Goal: Task Accomplishment & Management: Use online tool/utility

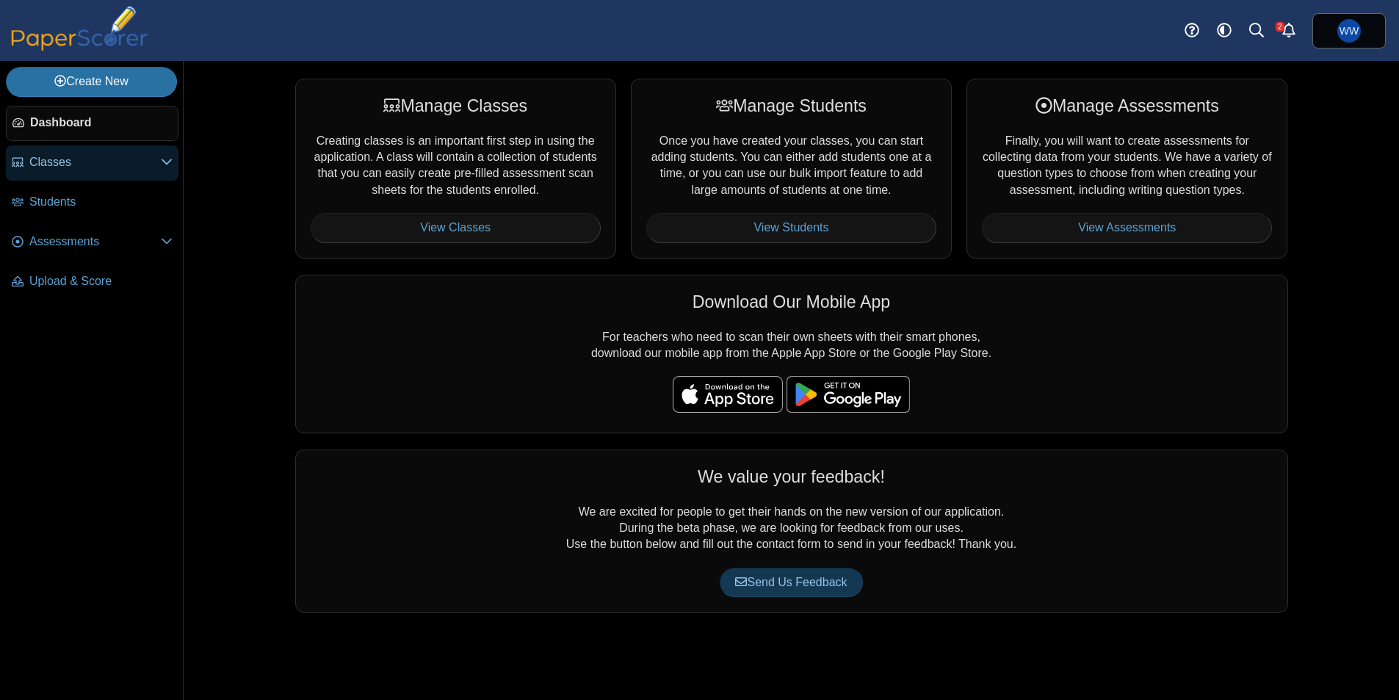
click at [32, 153] on link "Classes" at bounding box center [92, 162] width 173 height 35
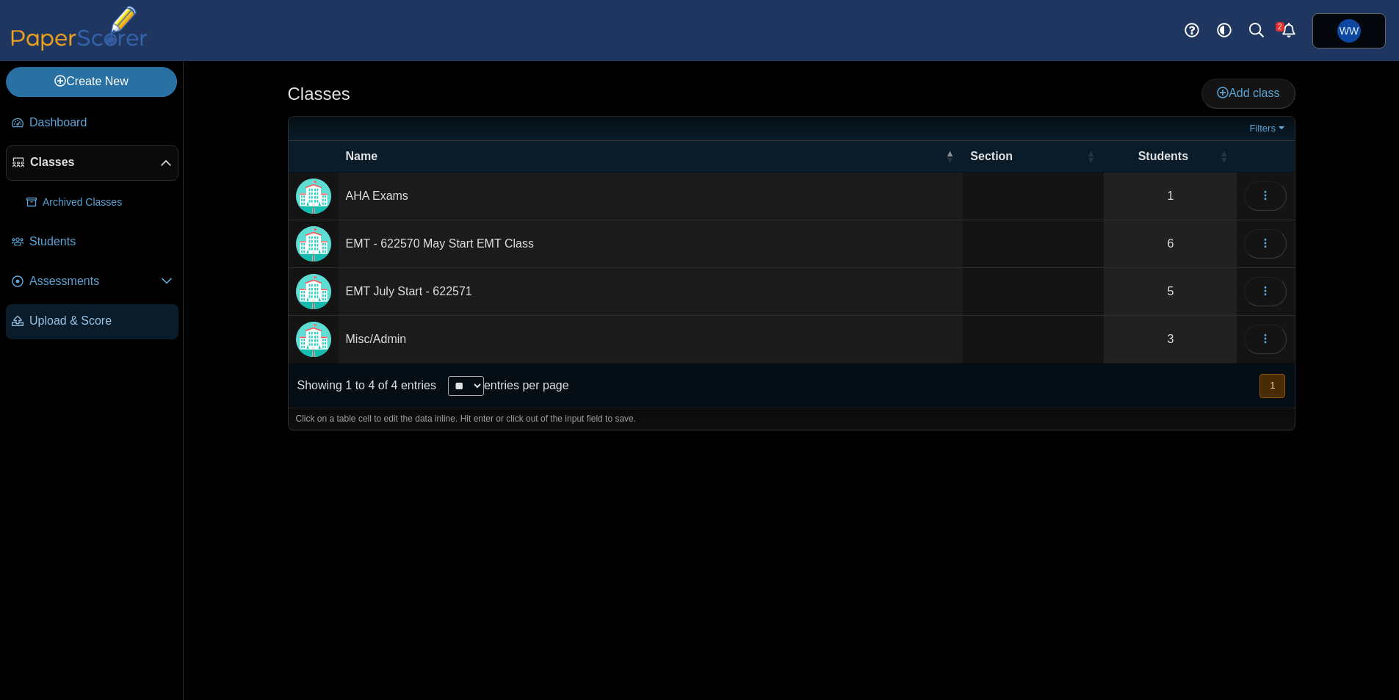
click at [87, 321] on span "Upload & Score" at bounding box center [100, 321] width 143 height 16
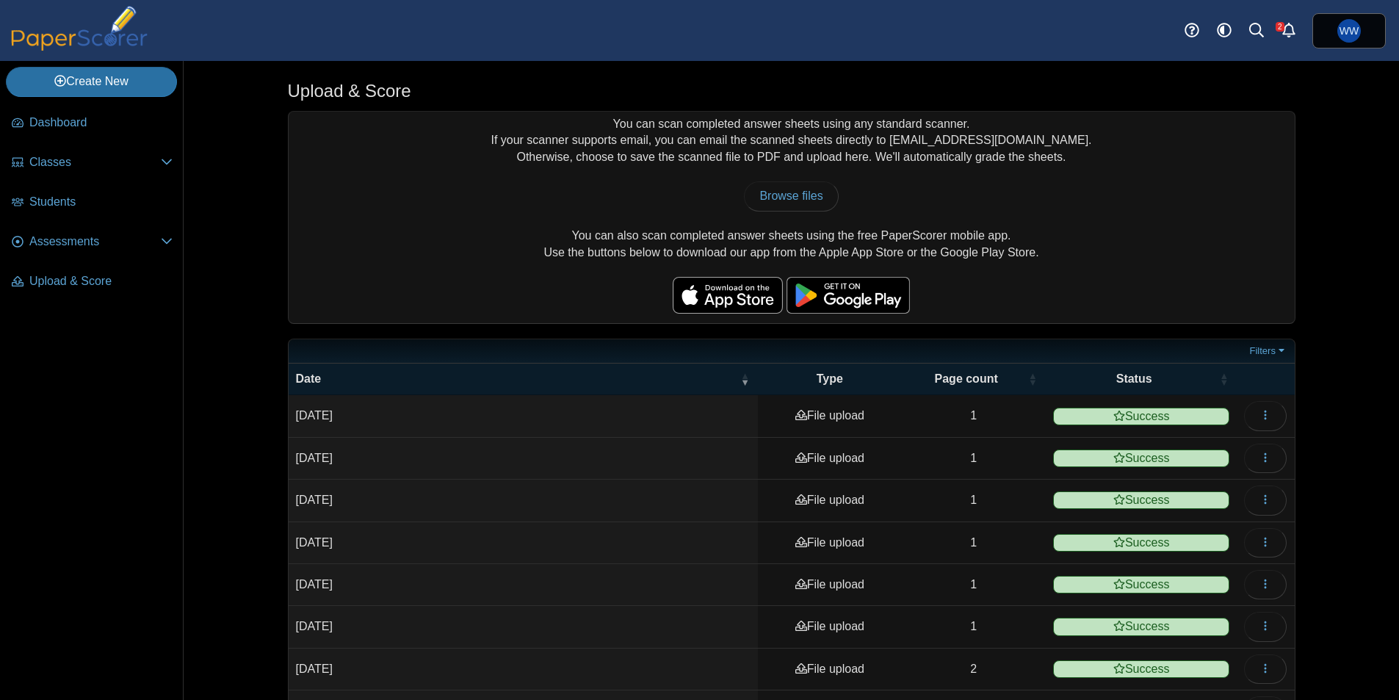
click at [789, 213] on div "You can scan completed answer sheets using any standard scanner. If your scanne…" at bounding box center [792, 217] width 1006 height 211
drag, startPoint x: 781, startPoint y: 176, endPoint x: 785, endPoint y: 192, distance: 16.6
click at [781, 176] on div "You can scan completed answer sheets using any standard scanner. If your scanne…" at bounding box center [792, 217] width 1006 height 211
click at [786, 199] on span "Browse files" at bounding box center [790, 195] width 63 height 12
type input "**********"
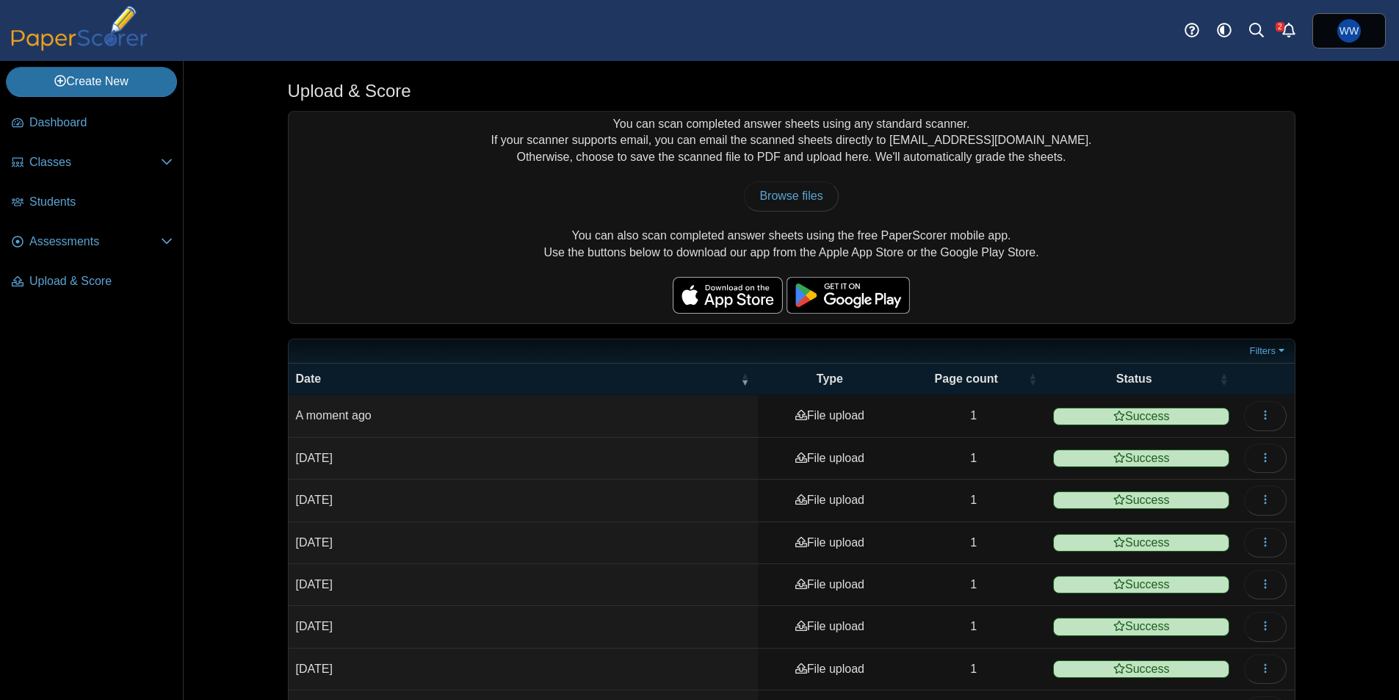
click at [66, 100] on ul "Dashboard Classes" at bounding box center [91, 205] width 183 height 210
click at [65, 117] on span "Dashboard" at bounding box center [100, 123] width 143 height 16
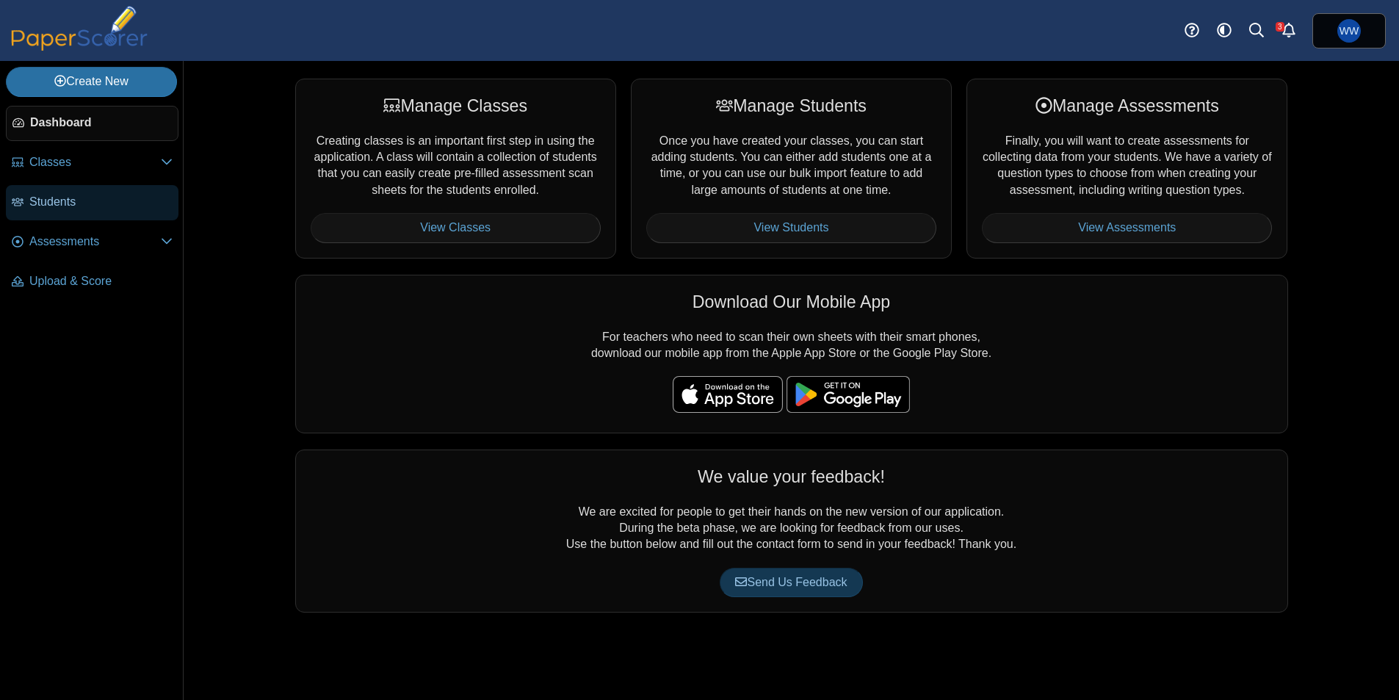
click at [26, 190] on link "Students" at bounding box center [92, 202] width 173 height 35
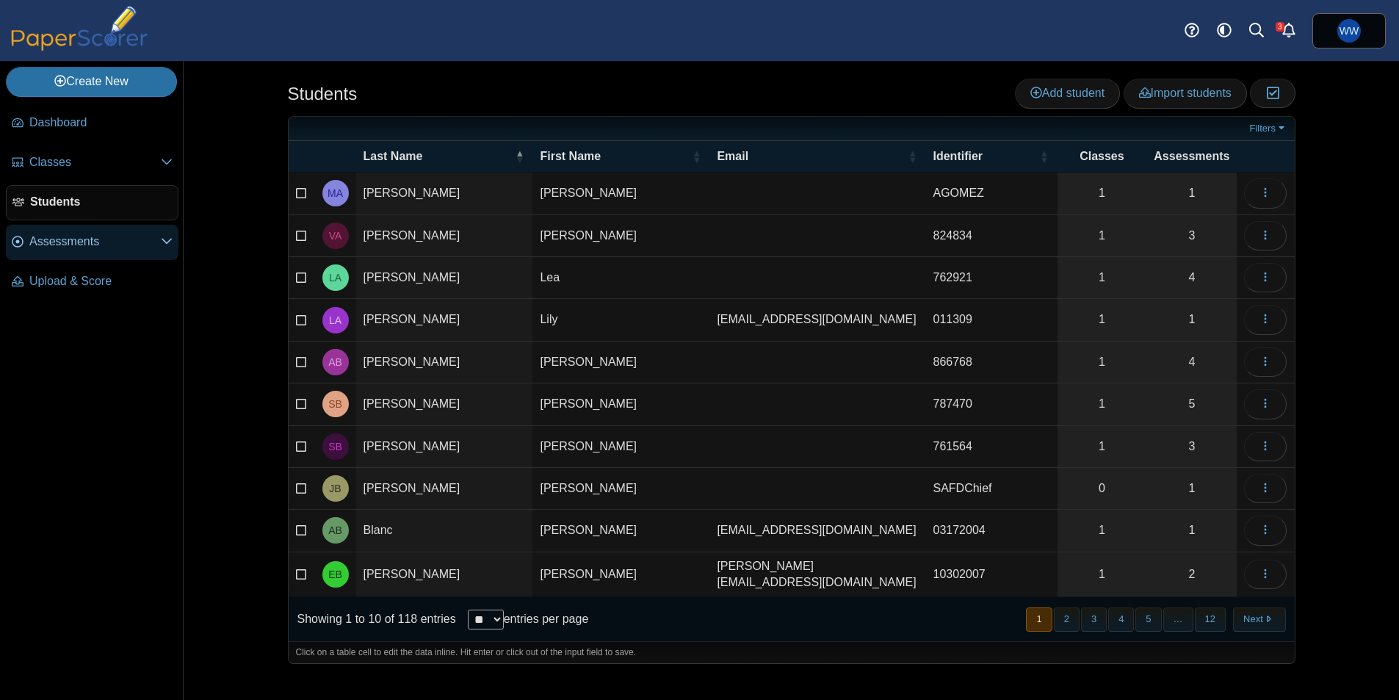
click at [18, 242] on use at bounding box center [18, 242] width 12 height 12
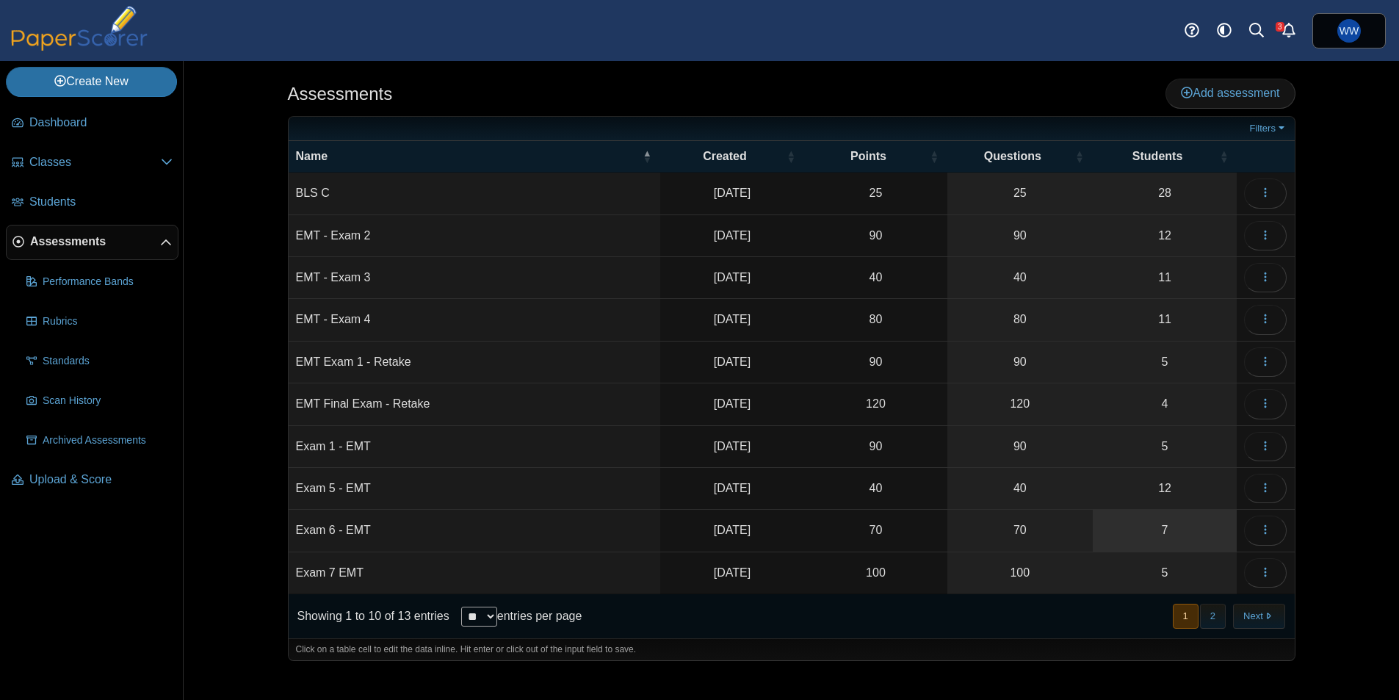
click at [1160, 522] on link "7" at bounding box center [1165, 530] width 145 height 41
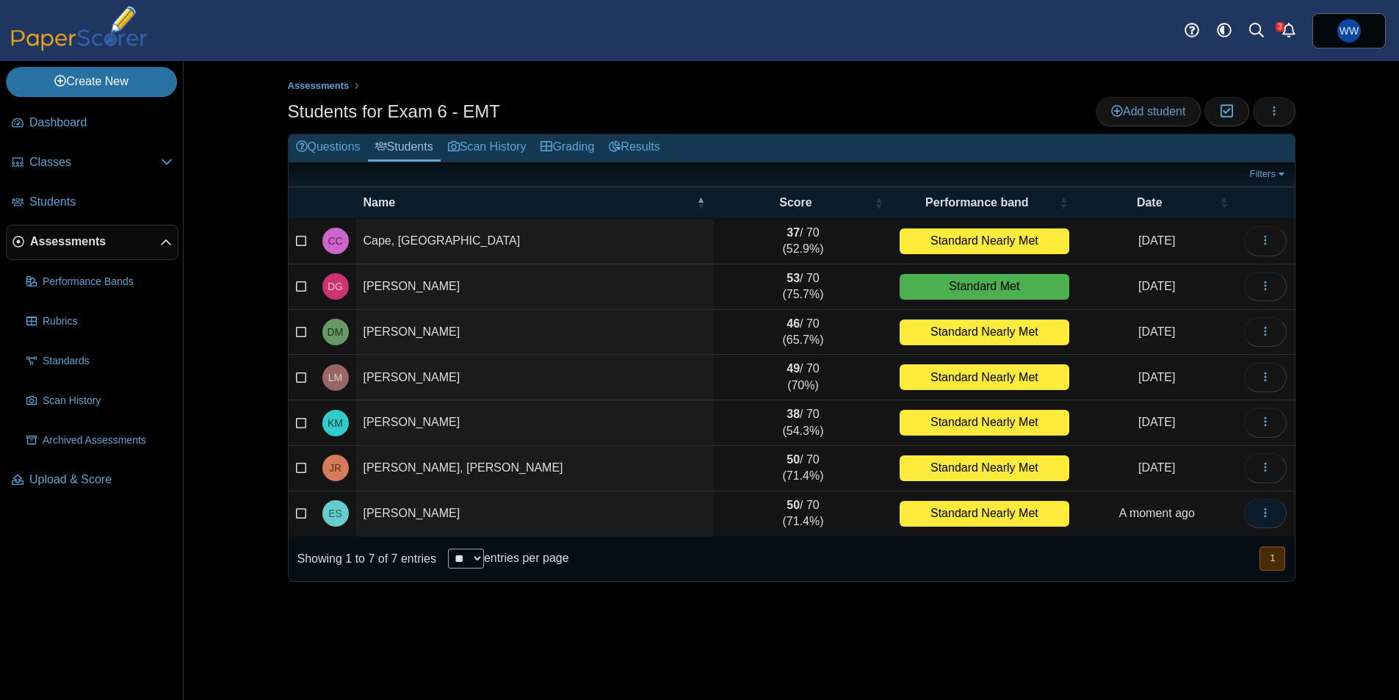
drag, startPoint x: 1259, startPoint y: 508, endPoint x: 1239, endPoint y: 504, distance: 20.3
click at [1259, 508] on button "button" at bounding box center [1265, 513] width 43 height 29
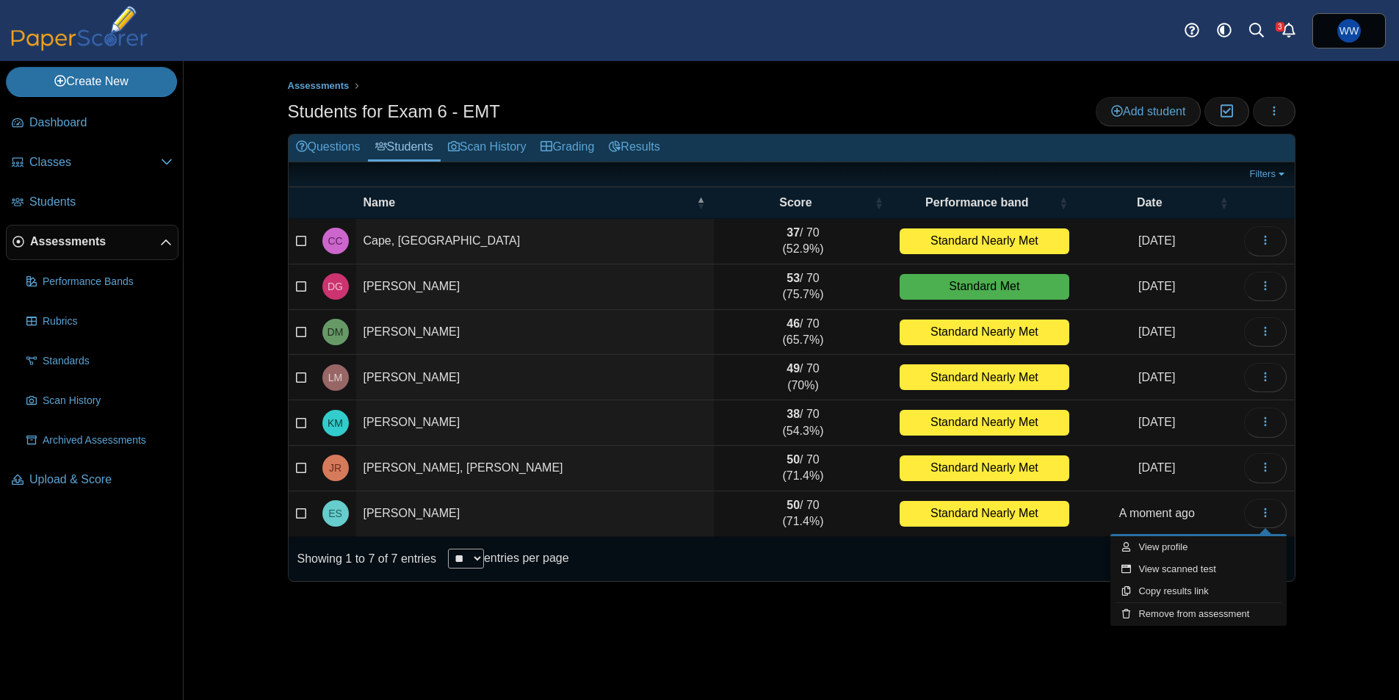
click at [1057, 560] on div "Showing 1 to 7 of 7 entries ** ** ** *** entries per page « Prev 1 Next »" at bounding box center [792, 559] width 1006 height 44
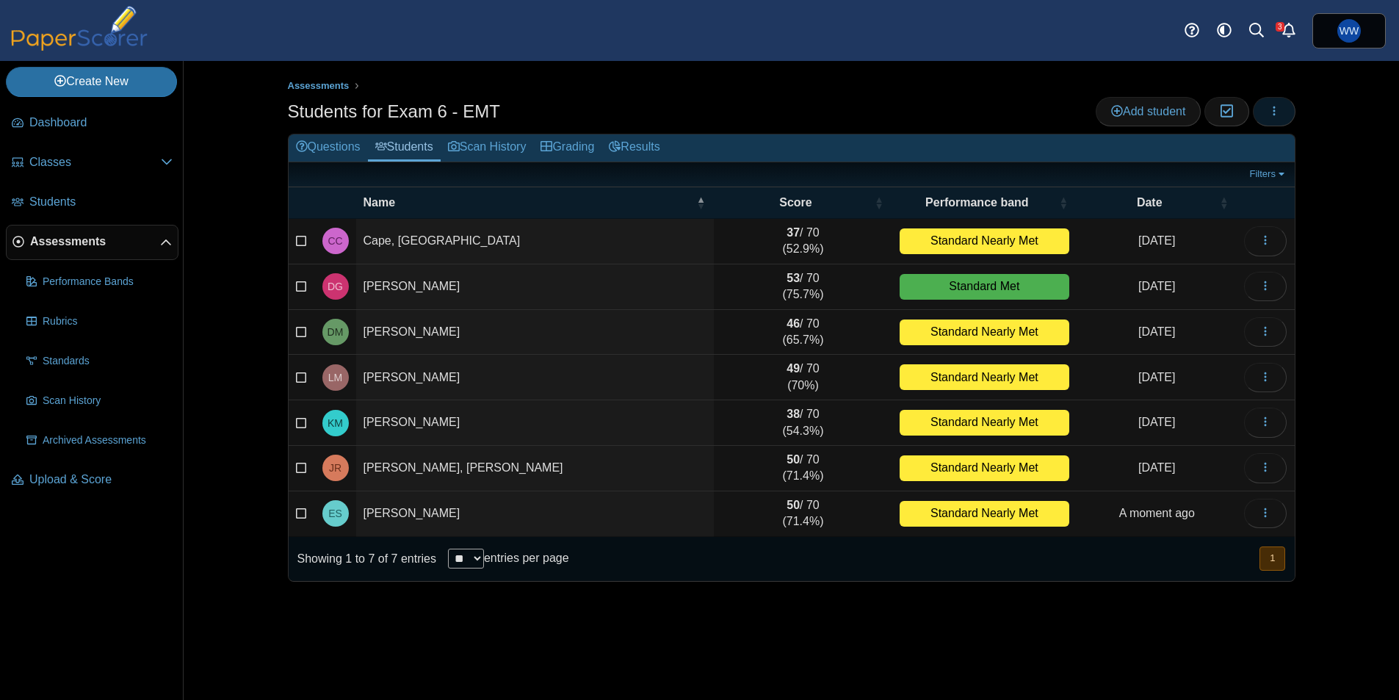
drag, startPoint x: 1289, startPoint y: 107, endPoint x: 1279, endPoint y: 117, distance: 14.5
click at [1289, 107] on button "button" at bounding box center [1274, 111] width 43 height 29
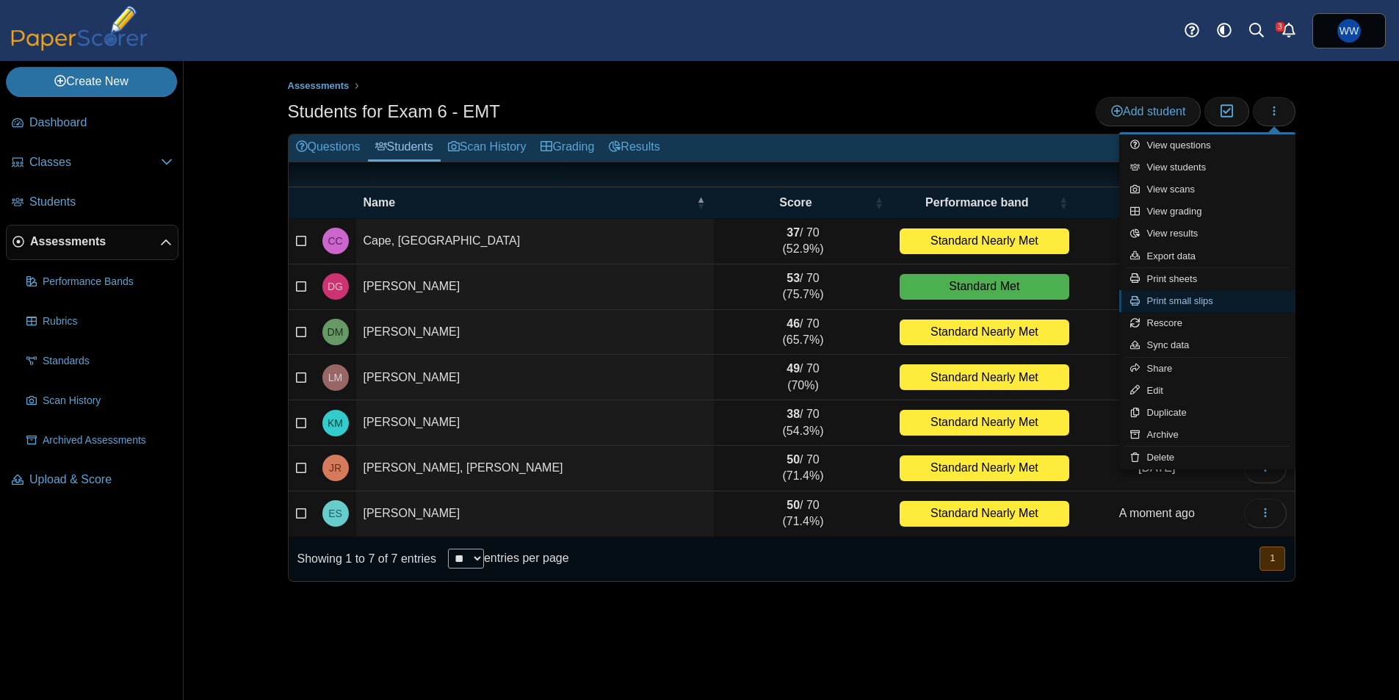
click at [1205, 302] on link "Print small slips" at bounding box center [1207, 301] width 176 height 22
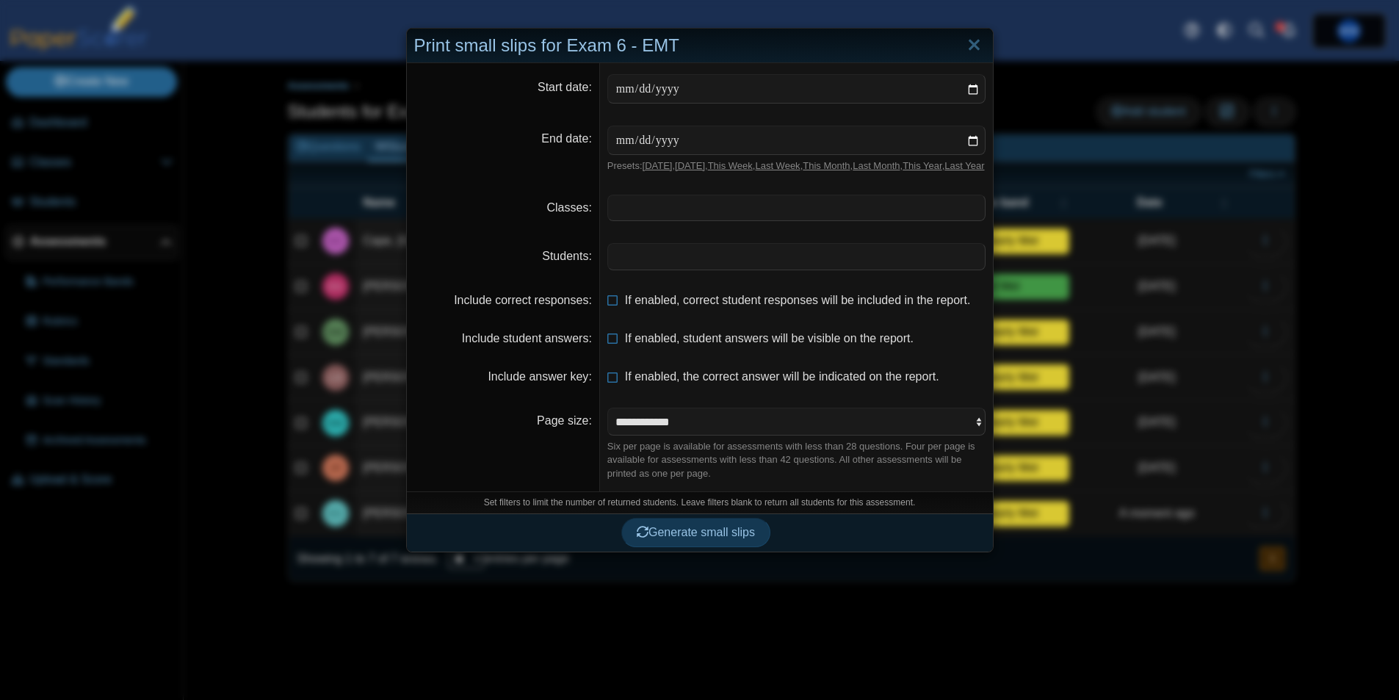
click at [627, 269] on span at bounding box center [796, 256] width 377 height 25
drag, startPoint x: 687, startPoint y: 546, endPoint x: 698, endPoint y: 546, distance: 11.0
click at [686, 539] on span "Generate small slips" at bounding box center [696, 533] width 118 height 12
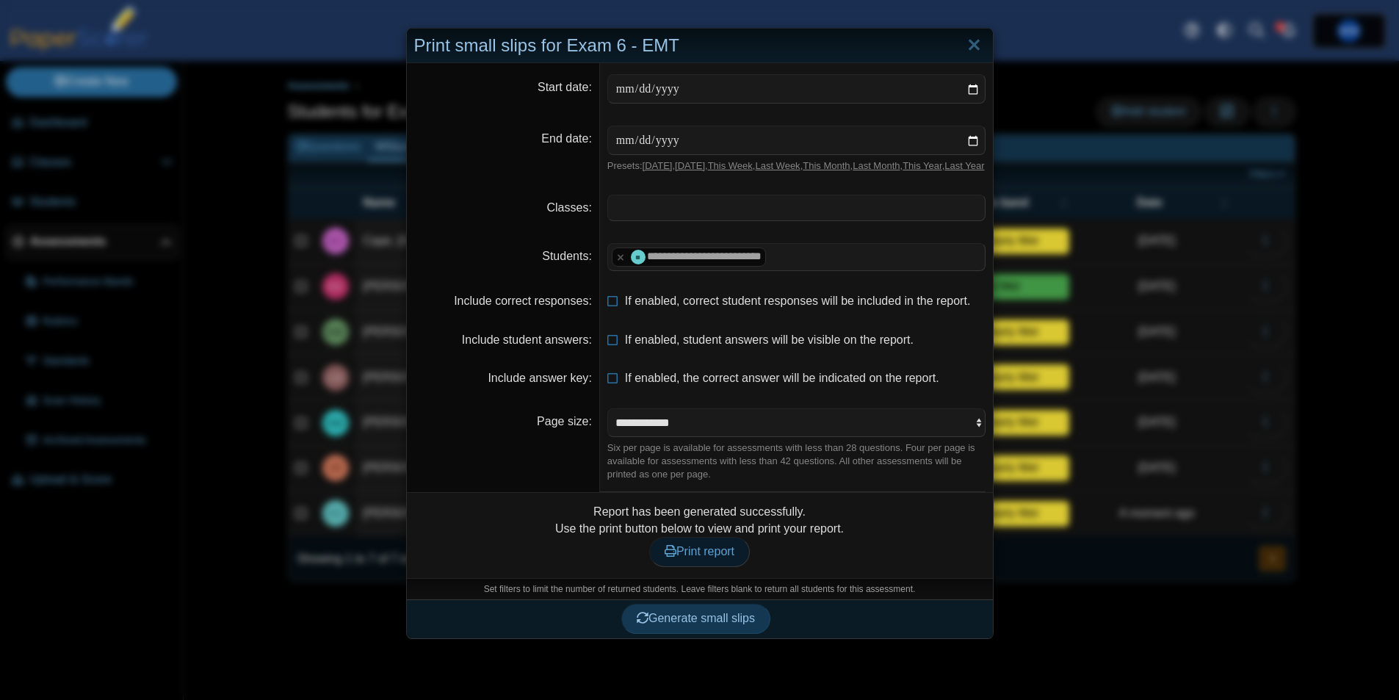
click at [729, 554] on link "Print report" at bounding box center [699, 551] width 101 height 29
click at [971, 51] on link "Close" at bounding box center [974, 45] width 23 height 25
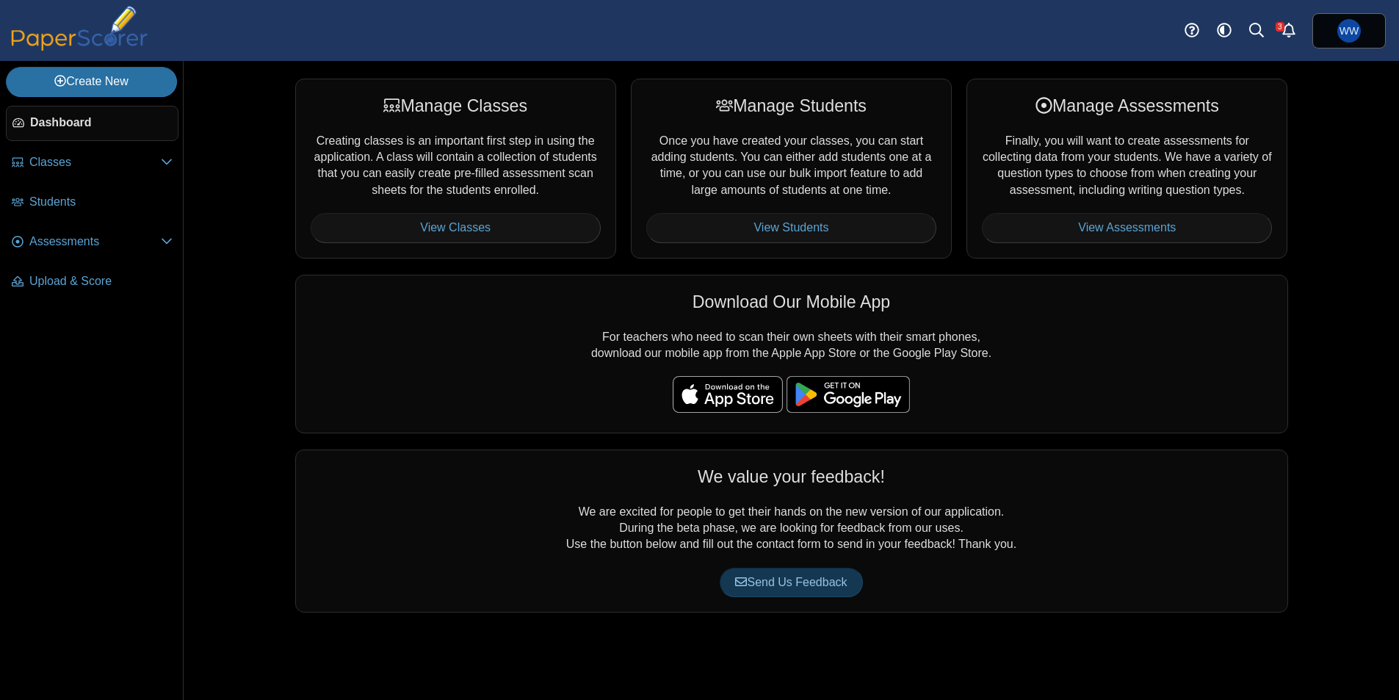
drag, startPoint x: 104, startPoint y: 276, endPoint x: 211, endPoint y: 294, distance: 108.8
click at [104, 276] on span "Upload & Score" at bounding box center [100, 281] width 143 height 16
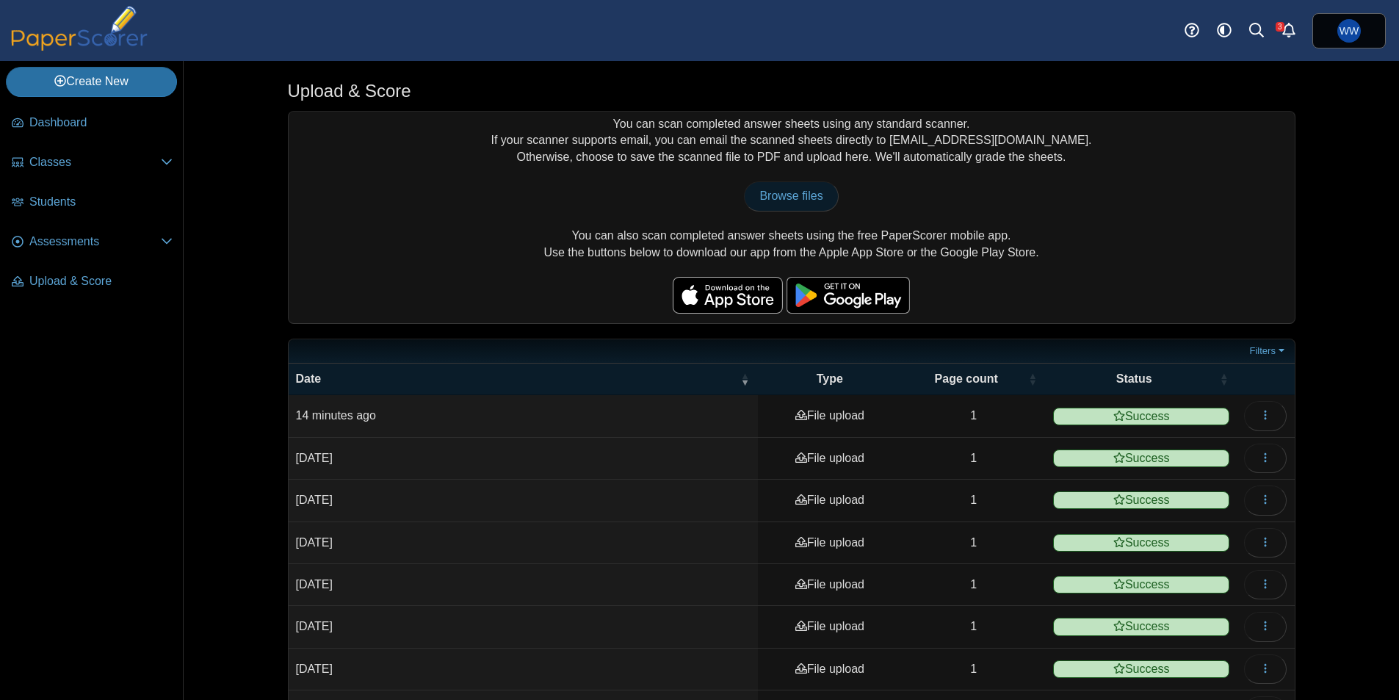
click at [795, 204] on link "Browse files" at bounding box center [791, 195] width 94 height 29
type input "**********"
click at [65, 253] on link "Assessments" at bounding box center [92, 242] width 173 height 35
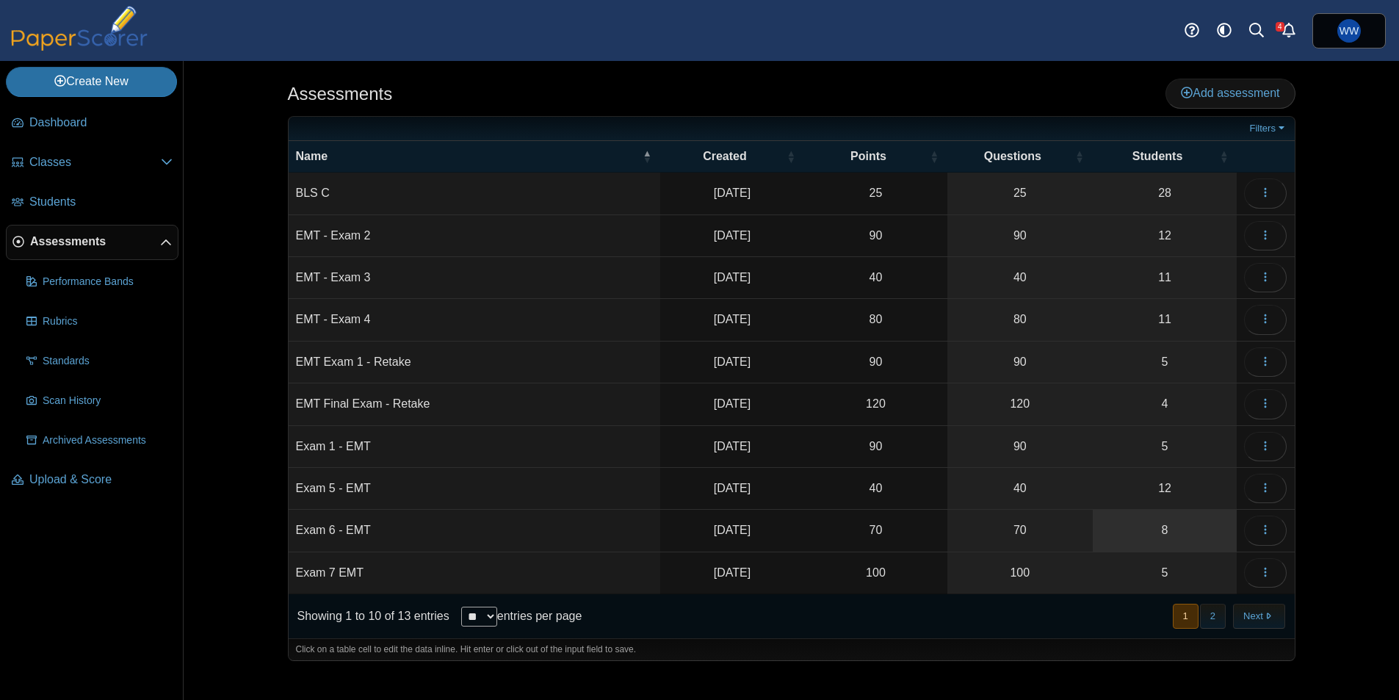
click at [1201, 542] on link "8" at bounding box center [1165, 530] width 145 height 41
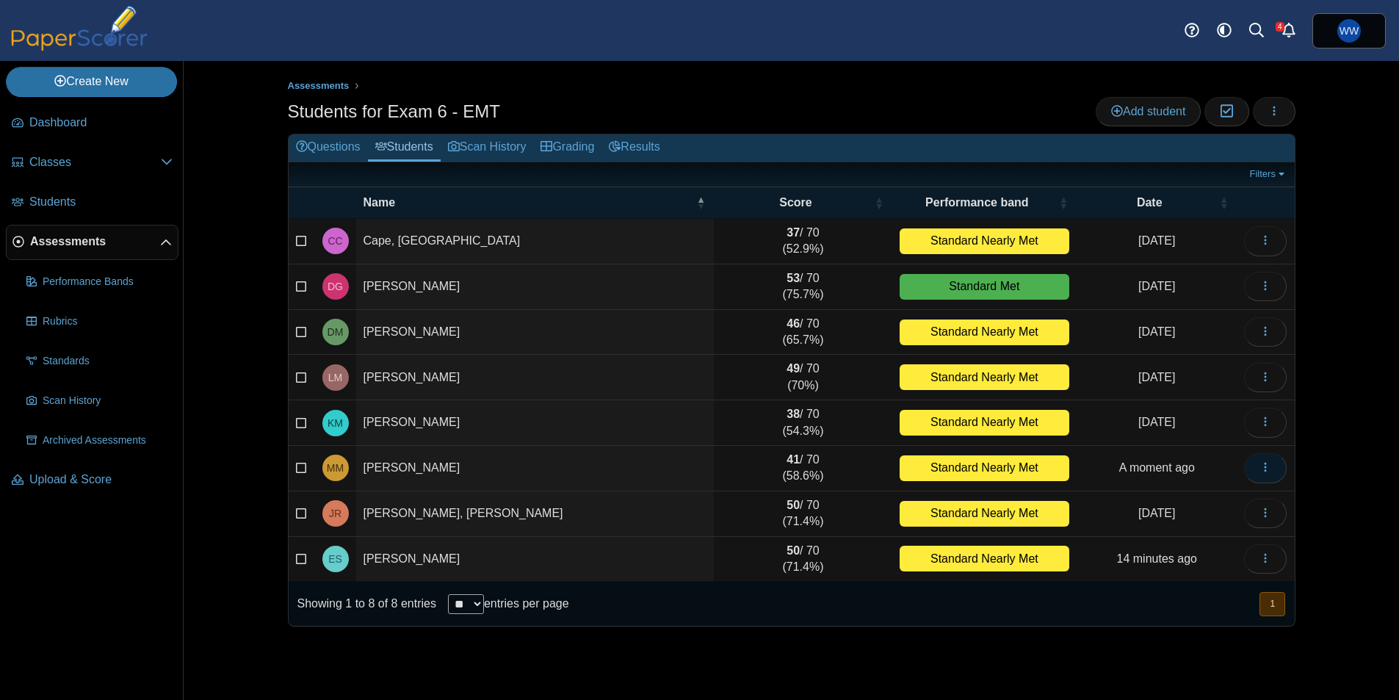
click at [1273, 469] on button "button" at bounding box center [1265, 467] width 43 height 29
click at [1295, 98] on div "Add student Moderation 0 Loading…" at bounding box center [1196, 111] width 200 height 29
click at [785, 481] on td "41 / 70 (58.6%)" at bounding box center [803, 469] width 178 height 46
click at [783, 481] on td "41 / 70 (58.6%)" at bounding box center [803, 469] width 178 height 46
click at [782, 481] on td "41 / 70 (58.6%)" at bounding box center [803, 469] width 178 height 46
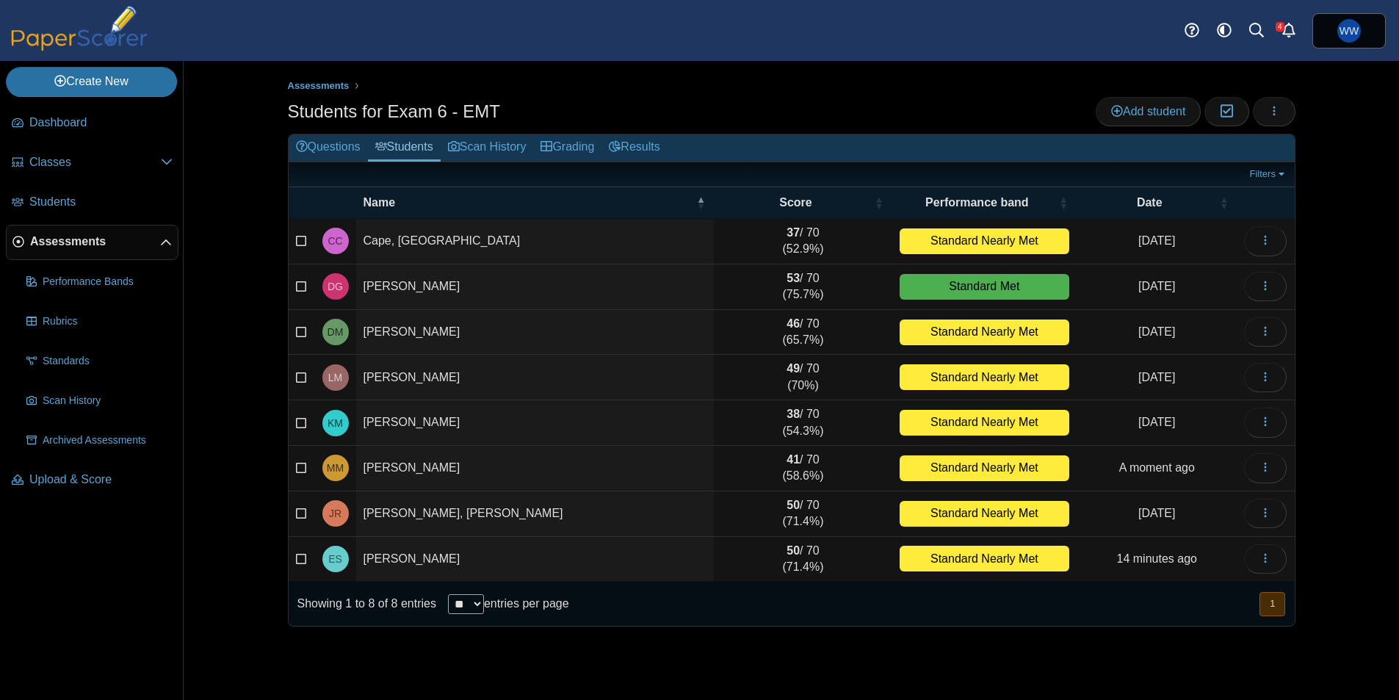
click at [1358, 250] on div "Assessments Students for Exam 6 - EMT Add student Moderation 0 Loading…" at bounding box center [791, 380] width 1215 height 639
click at [1272, 116] on icon "button" at bounding box center [1274, 111] width 12 height 12
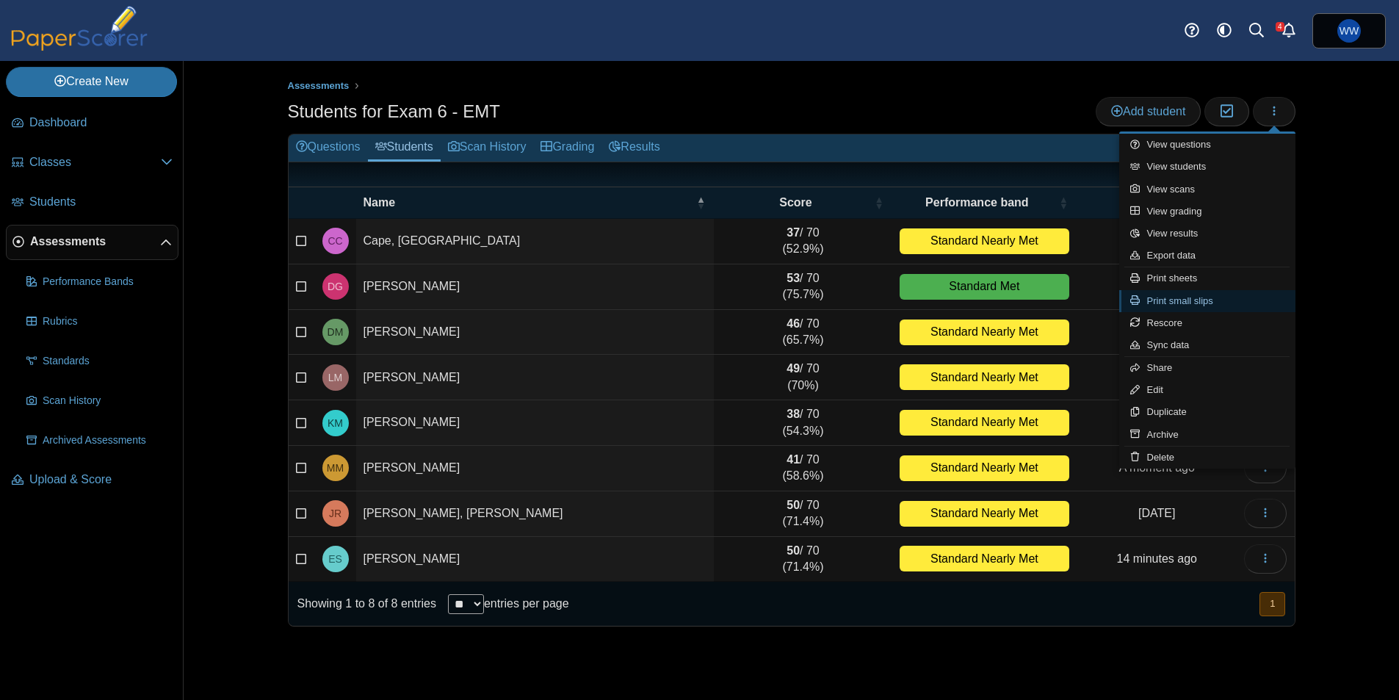
click at [1210, 303] on link "Print small slips" at bounding box center [1207, 301] width 176 height 22
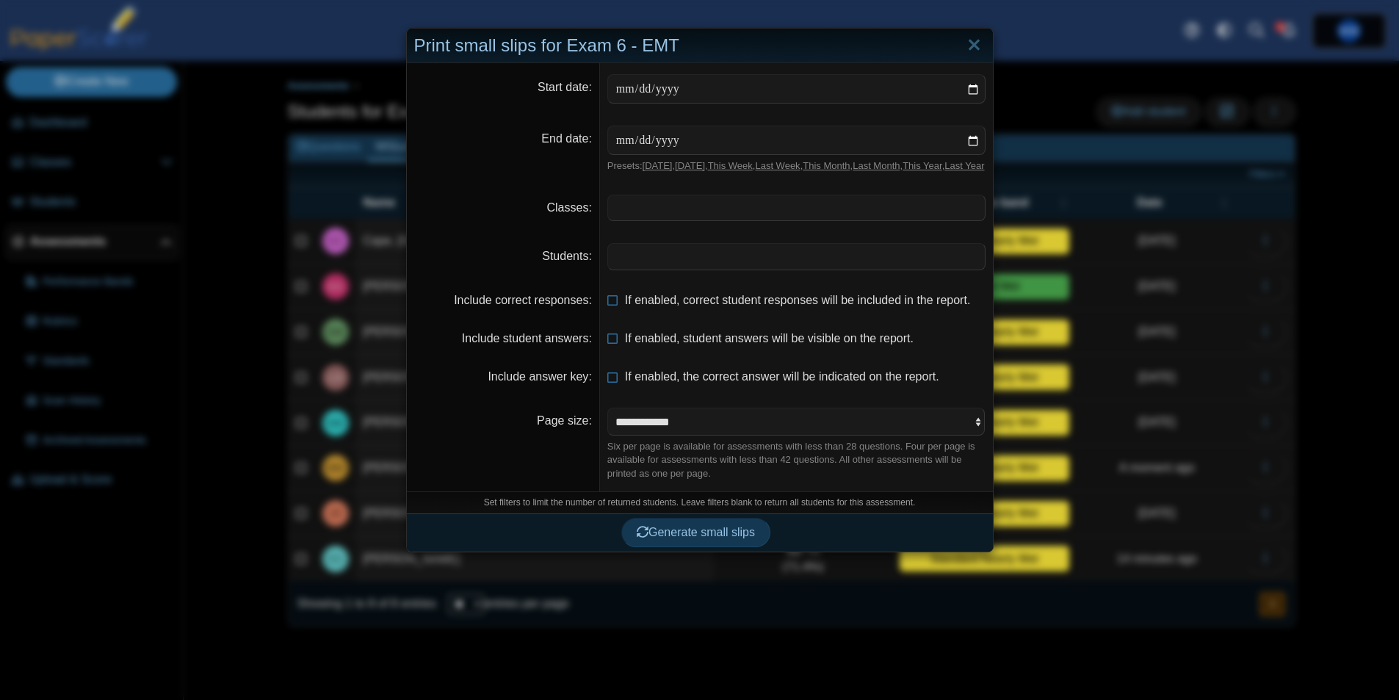
click at [762, 259] on span at bounding box center [796, 256] width 377 height 25
click at [670, 539] on span "Generate small slips" at bounding box center [696, 533] width 118 height 12
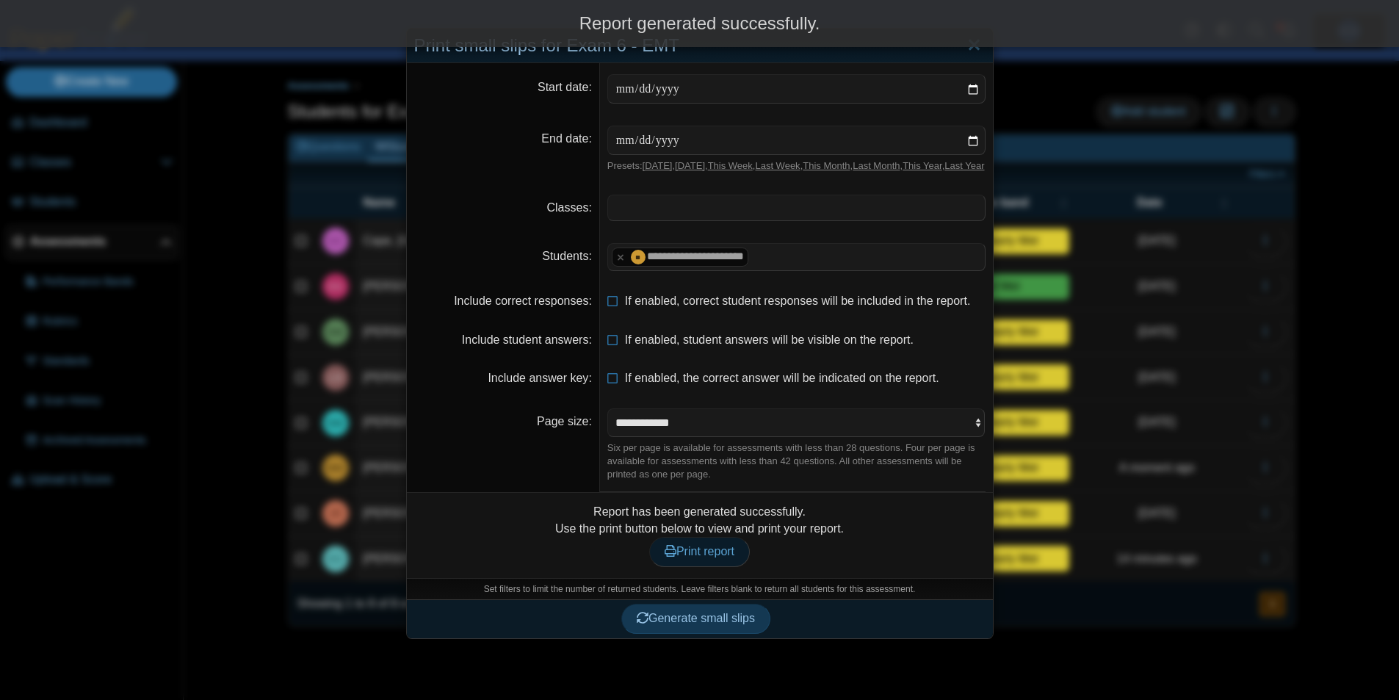
click at [680, 557] on span "Print report" at bounding box center [700, 551] width 70 height 12
